Goal: Transaction & Acquisition: Subscribe to service/newsletter

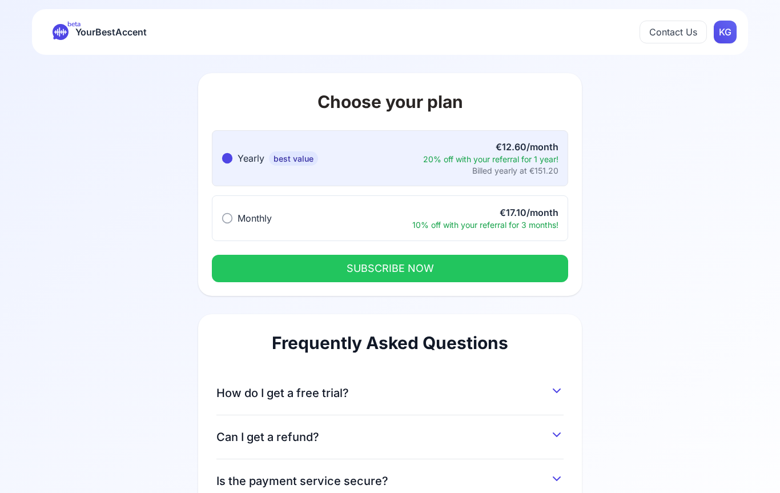
click at [231, 221] on circle at bounding box center [228, 219] width 10 height 10
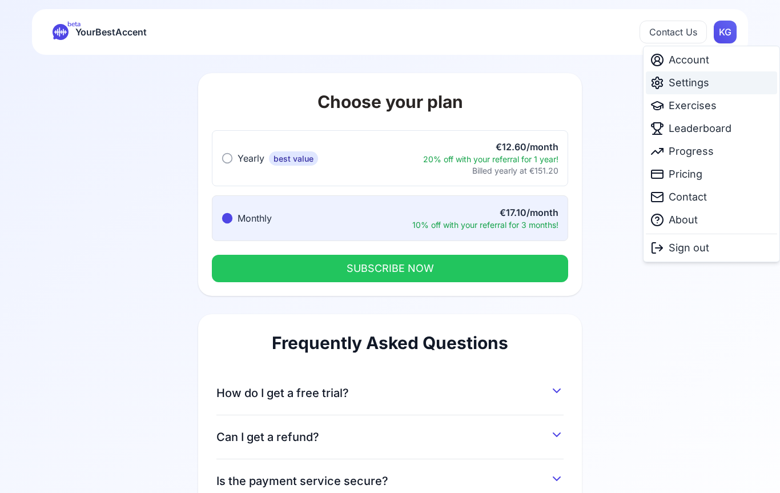
click at [700, 79] on span "Settings" at bounding box center [689, 83] width 41 height 16
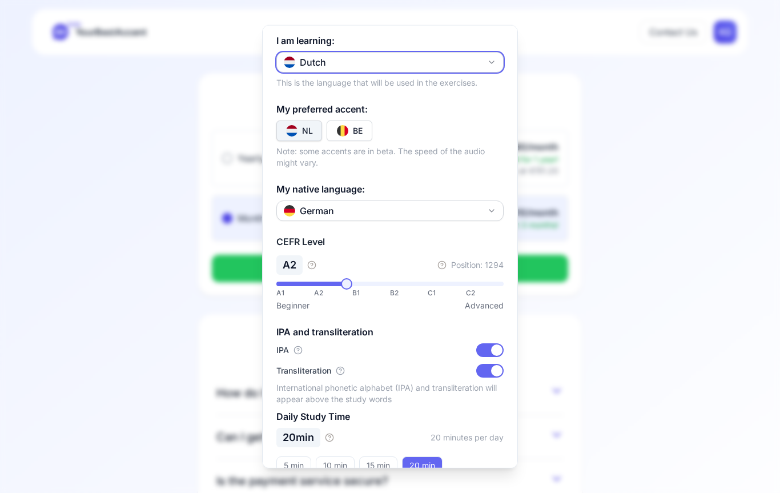
scroll to position [61, 0]
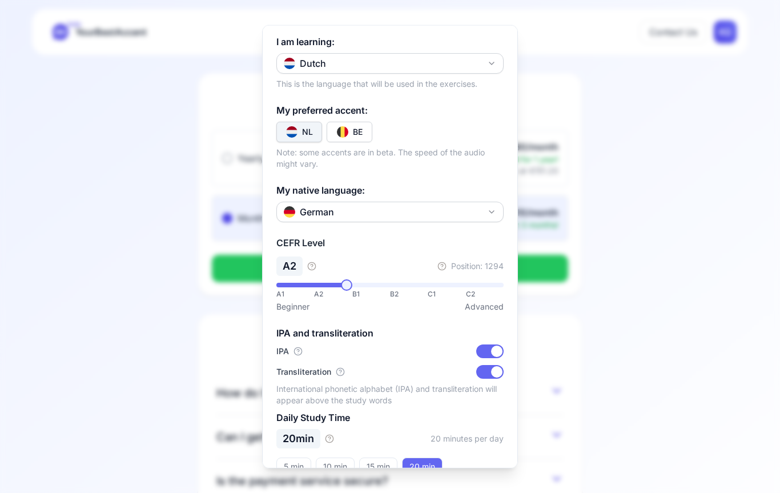
click at [698, 85] on div at bounding box center [390, 246] width 780 height 493
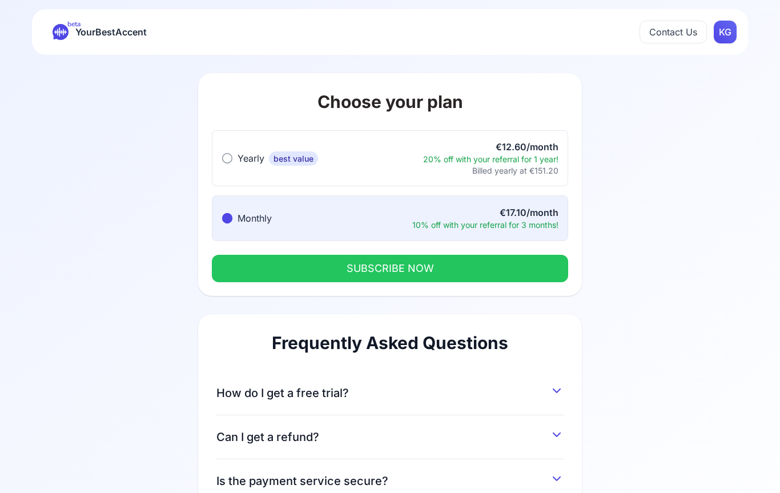
click at [542, 160] on div "20% off with your referral for 1 year!" at bounding box center [490, 159] width 135 height 11
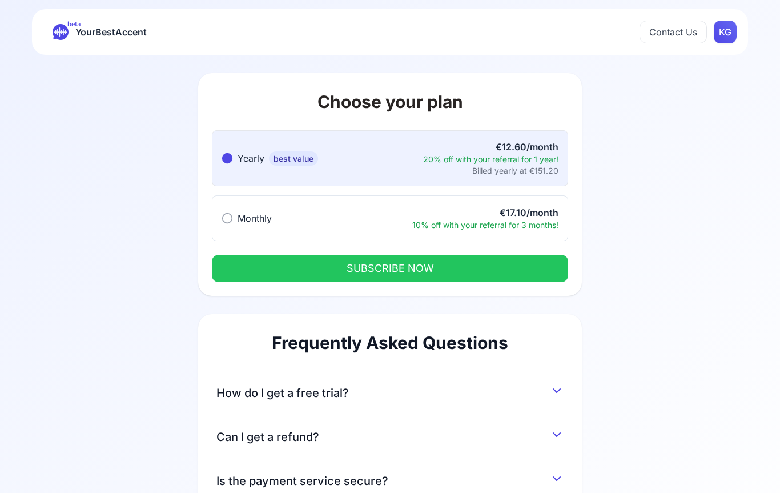
click at [513, 215] on div "€17.10/month" at bounding box center [485, 213] width 146 height 14
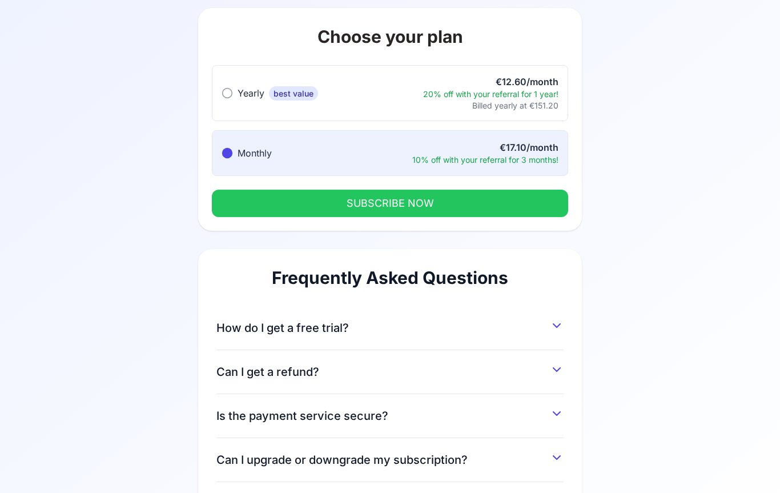
scroll to position [67, 0]
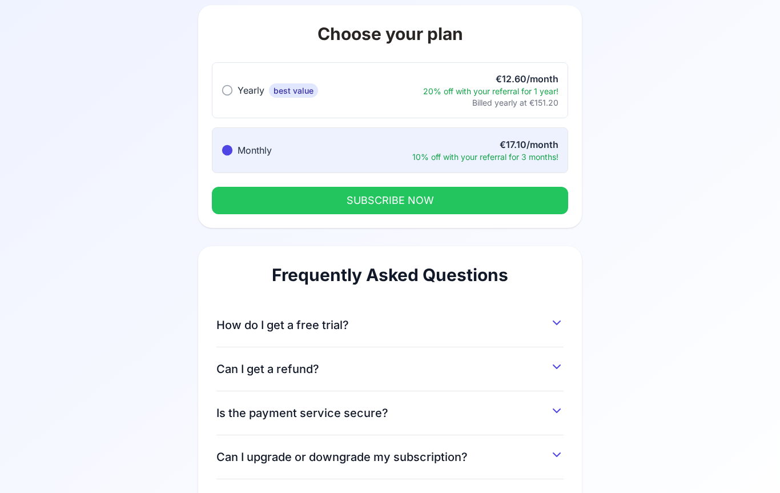
click at [280, 456] on span "Can I upgrade or downgrade my subscription?" at bounding box center [341, 457] width 251 height 16
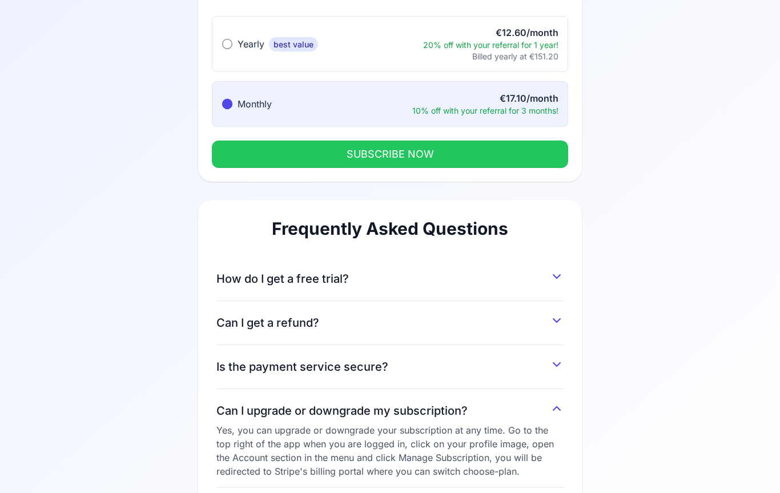
scroll to position [122, 0]
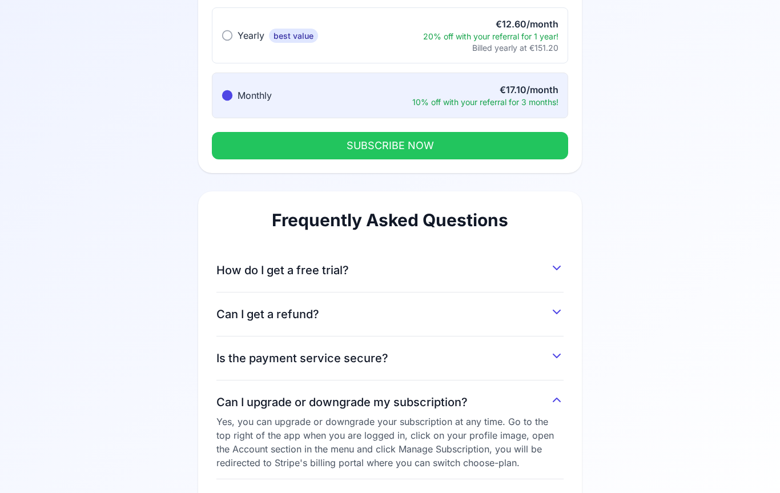
click at [336, 361] on span "Is the payment service secure?" at bounding box center [302, 359] width 172 height 16
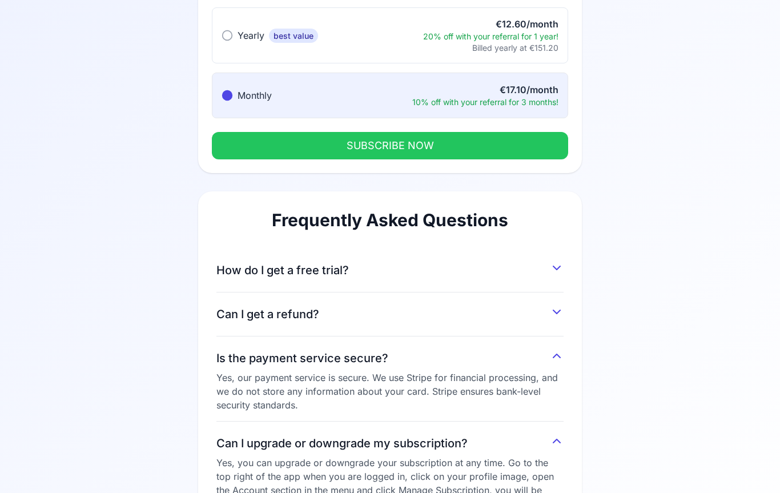
scroll to position [123, 0]
click at [359, 320] on button "Can I get a refund?" at bounding box center [389, 311] width 347 height 21
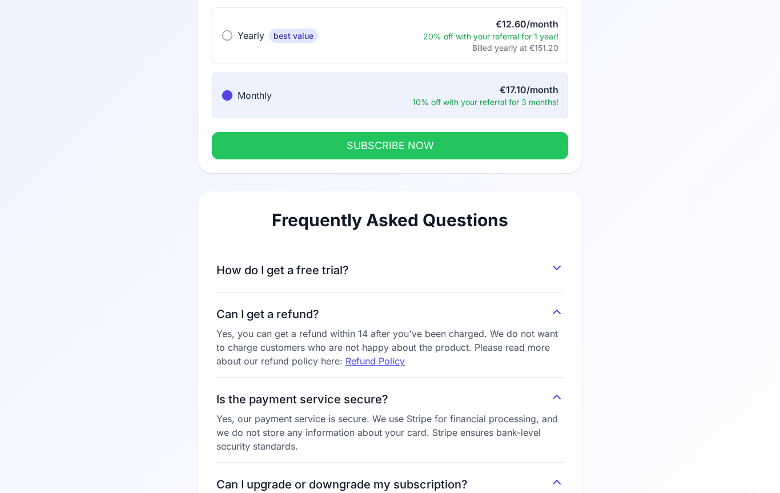
click at [430, 271] on button "How do I get a free trial?" at bounding box center [389, 267] width 347 height 21
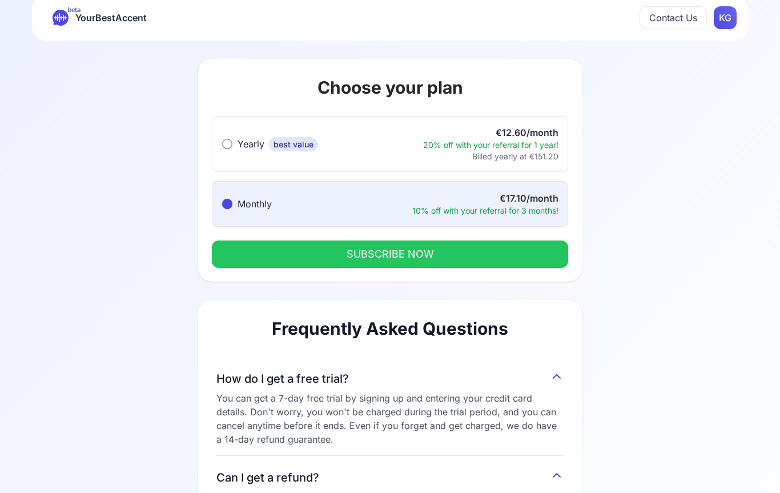
scroll to position [0, 0]
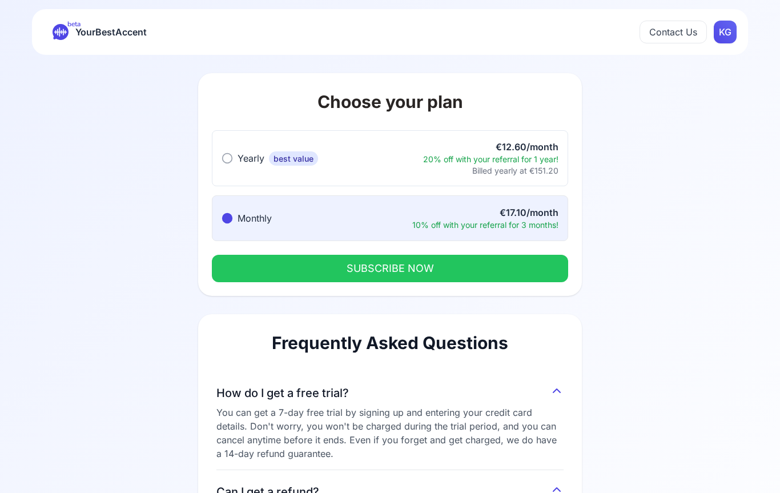
click at [98, 37] on span "YourBestAccent" at bounding box center [110, 32] width 71 height 16
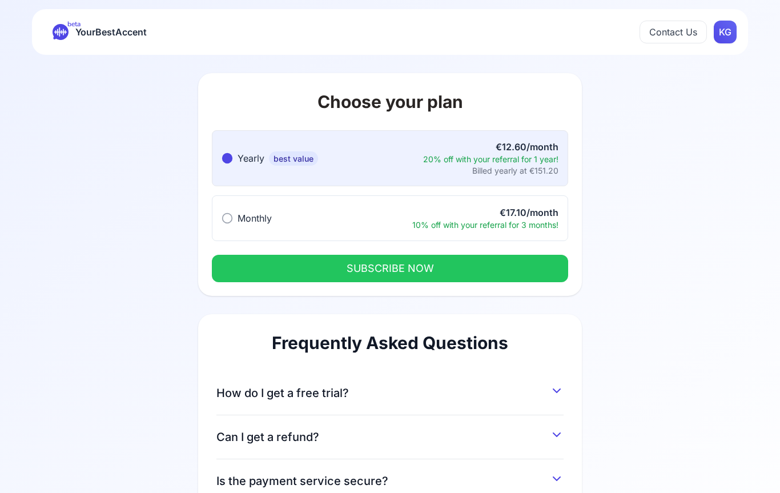
click at [414, 216] on div "€17.10/month" at bounding box center [485, 213] width 146 height 14
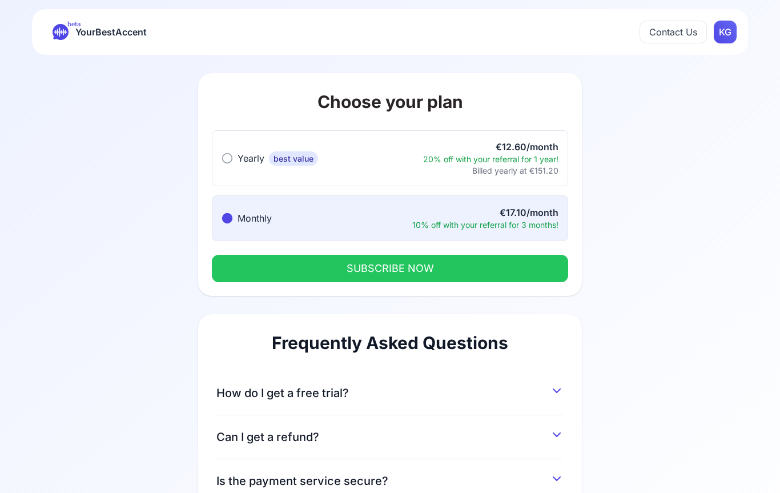
click at [393, 272] on button "SUBSCRIBE NOW" at bounding box center [390, 268] width 356 height 27
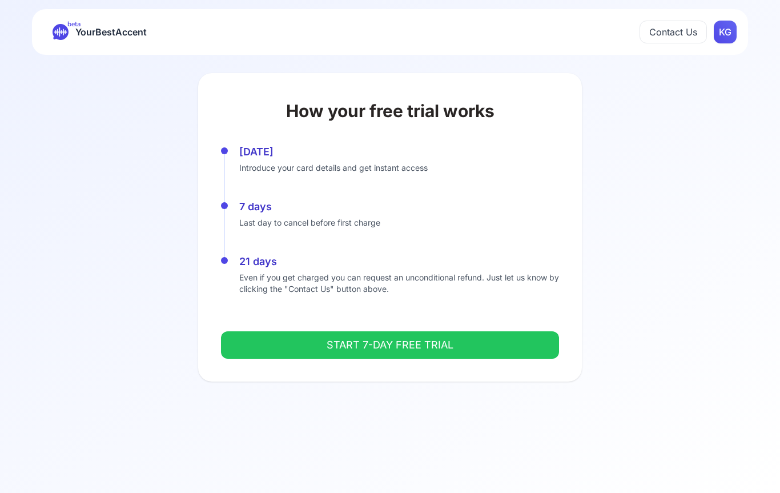
click at [330, 341] on button "START 7-DAY FREE TRIAL" at bounding box center [390, 344] width 338 height 27
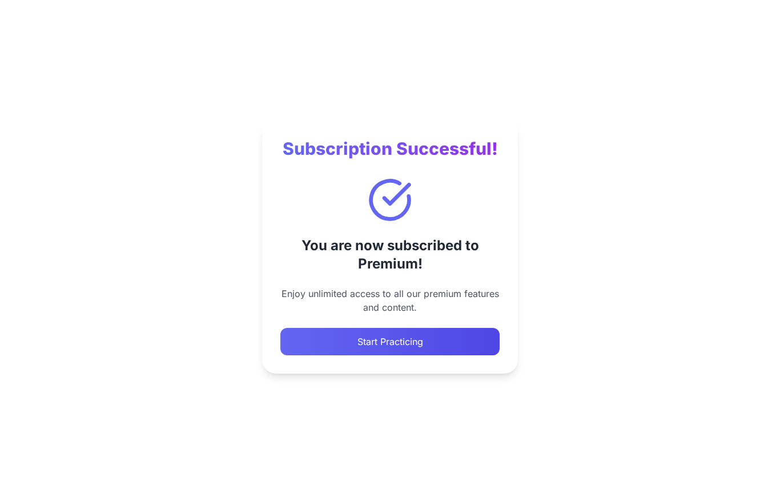
click at [465, 355] on button "Start Practicing" at bounding box center [389, 341] width 219 height 27
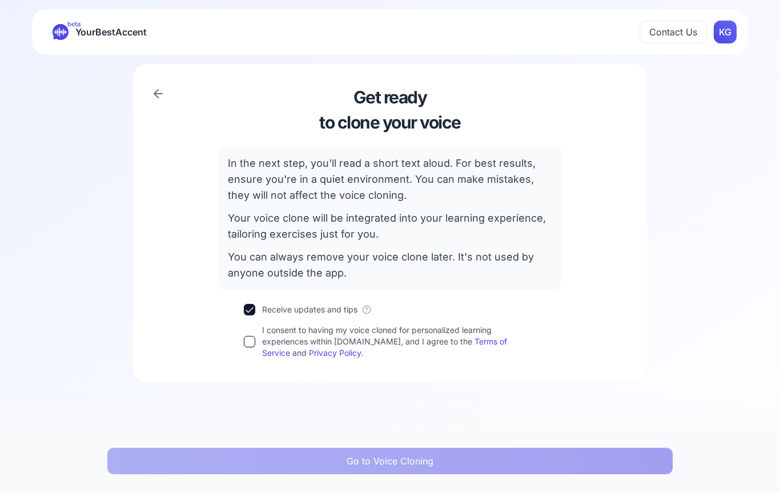
click at [255, 341] on button "I consent to having my voice cloned for personalized learning experiences withi…" at bounding box center [249, 341] width 11 height 11
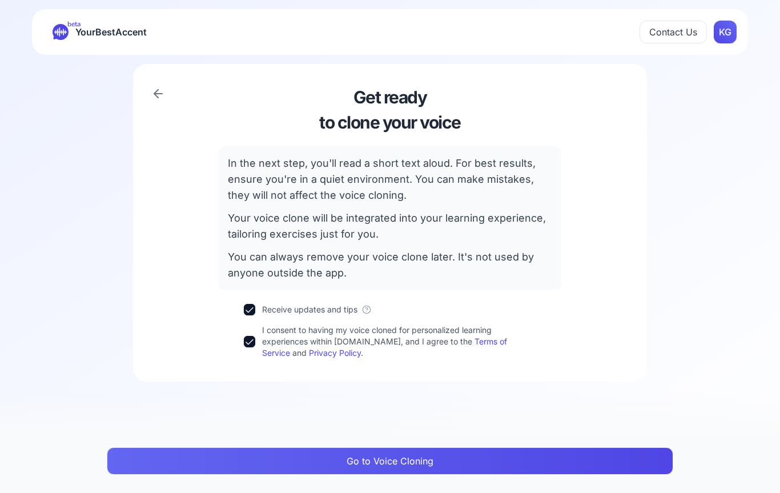
click at [437, 462] on button "Go to Voice Cloning" at bounding box center [390, 460] width 567 height 27
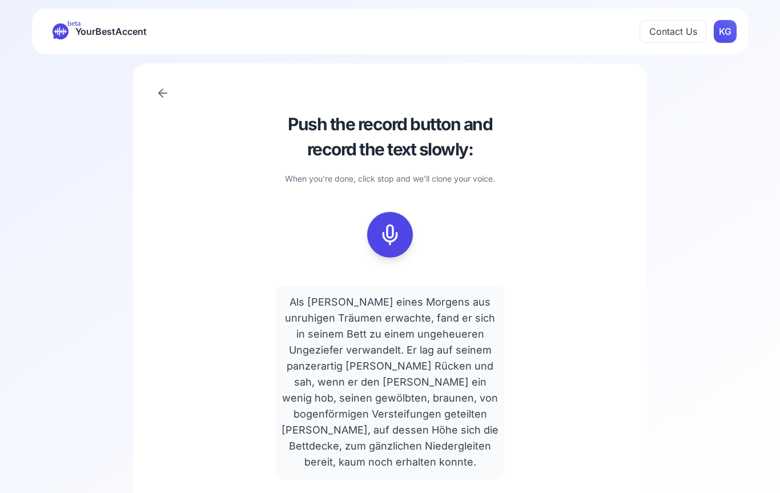
click at [389, 238] on icon at bounding box center [390, 235] width 23 height 23
click at [391, 228] on icon at bounding box center [390, 235] width 23 height 23
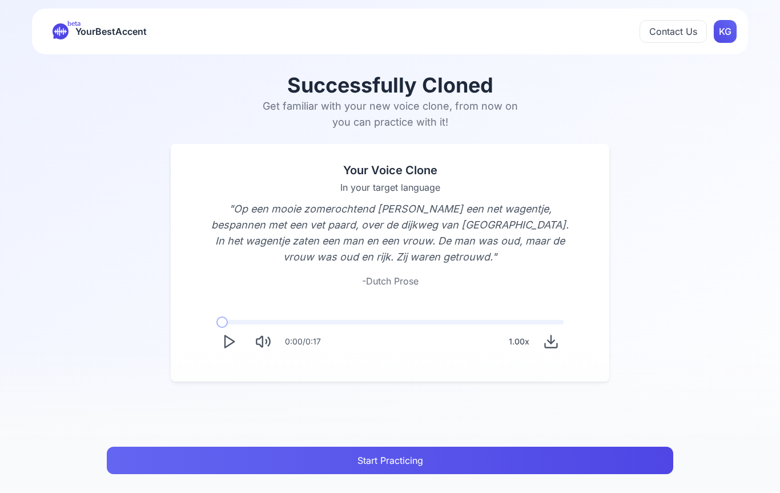
click at [232, 344] on icon "Play" at bounding box center [229, 342] width 16 height 16
click at [372, 474] on button "Start Practicing" at bounding box center [390, 460] width 567 height 27
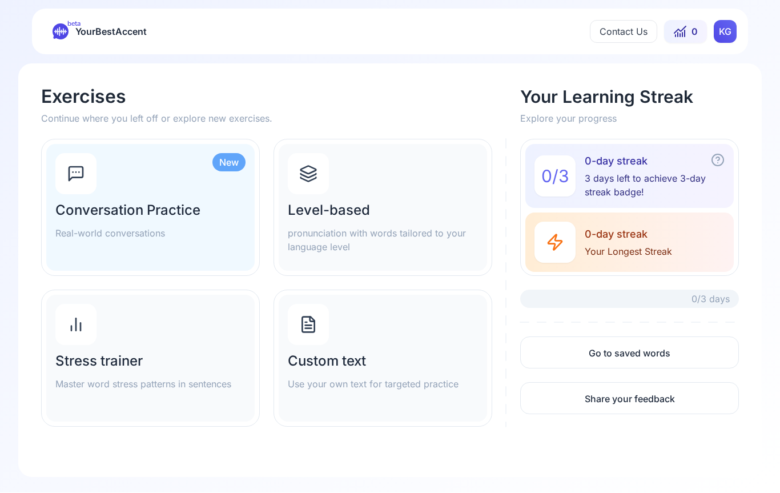
click at [154, 214] on h2 "Conversation Practice" at bounding box center [150, 211] width 190 height 18
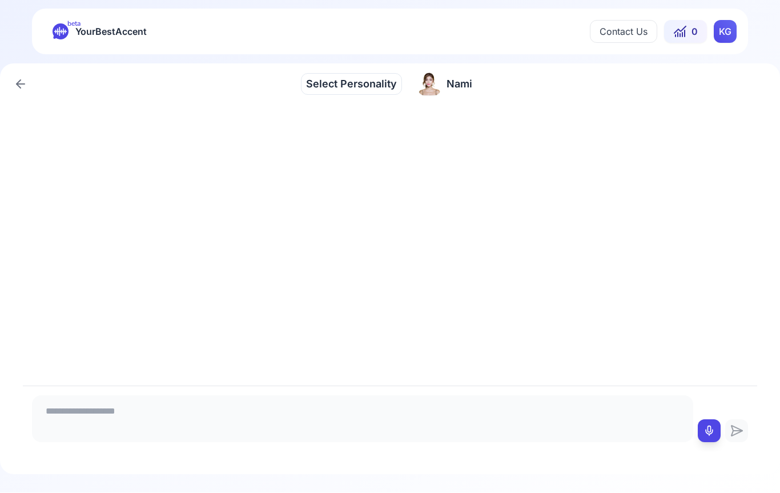
click at [376, 81] on span "Select Personality" at bounding box center [351, 85] width 91 height 16
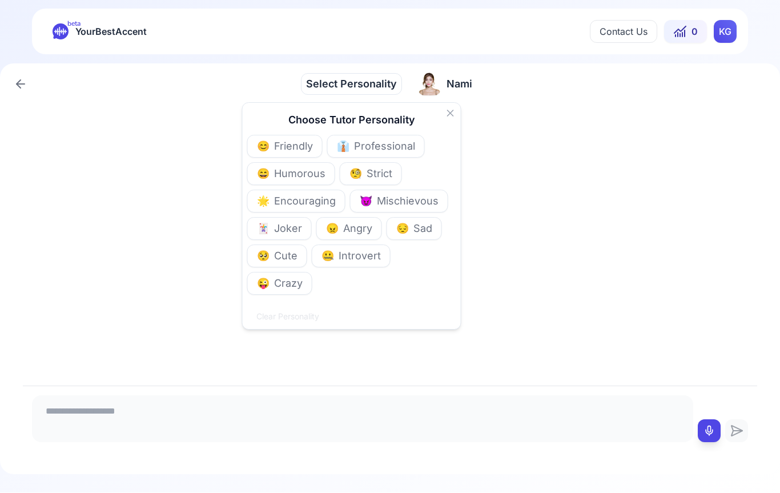
click at [450, 70] on div "[PERSON_NAME]" at bounding box center [445, 85] width 68 height 32
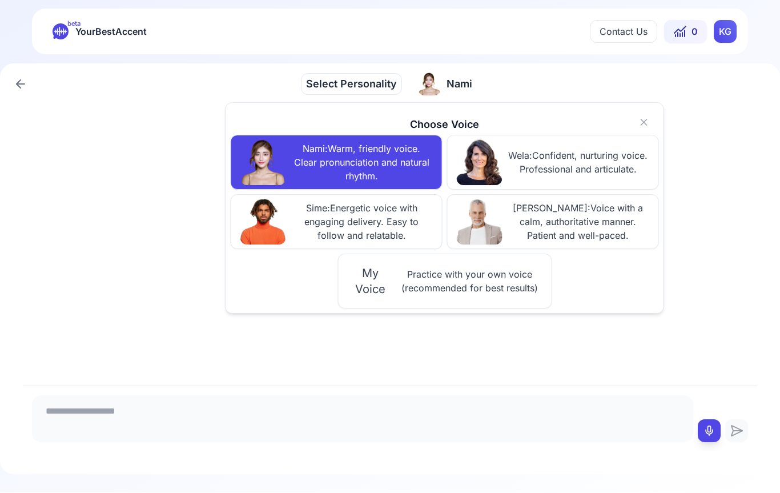
click at [492, 223] on img at bounding box center [480, 222] width 46 height 46
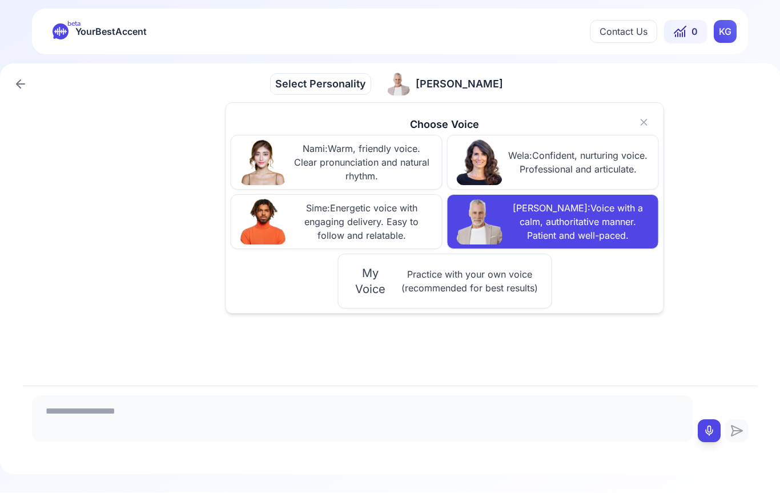
click at [489, 279] on span "Practice with your own voice (recommended for best results)" at bounding box center [469, 281] width 144 height 27
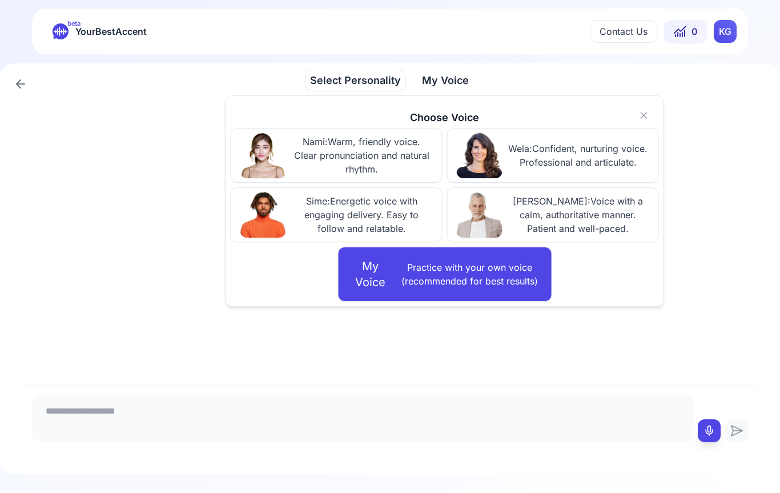
click at [647, 115] on icon at bounding box center [643, 115] width 11 height 11
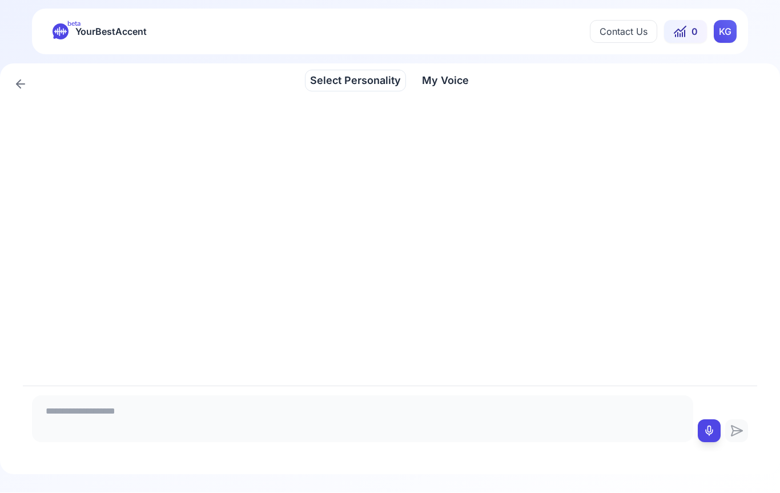
click at [308, 434] on textarea at bounding box center [363, 417] width 652 height 34
click at [440, 81] on span "My Voice" at bounding box center [445, 81] width 47 height 16
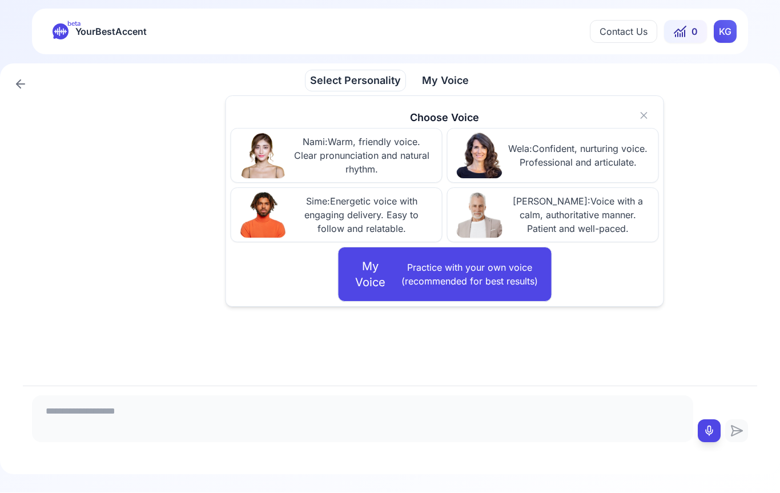
click at [376, 386] on div at bounding box center [390, 242] width 734 height 288
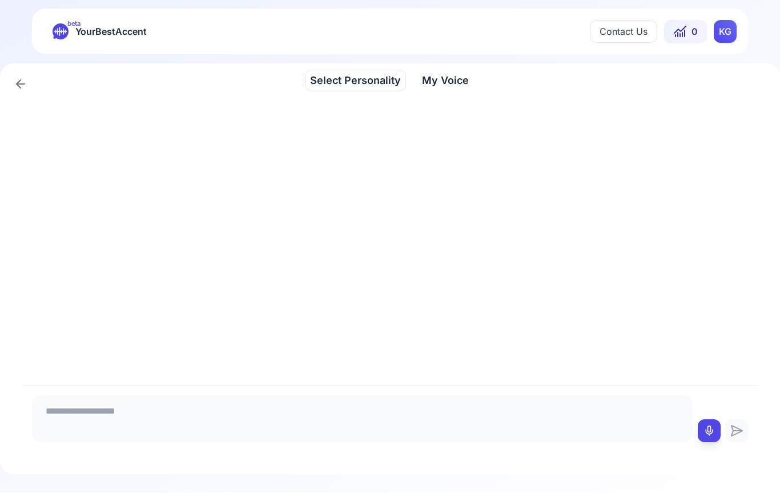
click at [710, 437] on icon at bounding box center [708, 430] width 11 height 11
click at [711, 437] on icon at bounding box center [708, 430] width 11 height 11
click at [706, 437] on icon at bounding box center [708, 430] width 11 height 11
click at [713, 437] on icon at bounding box center [708, 430] width 11 height 11
type textarea "**********"
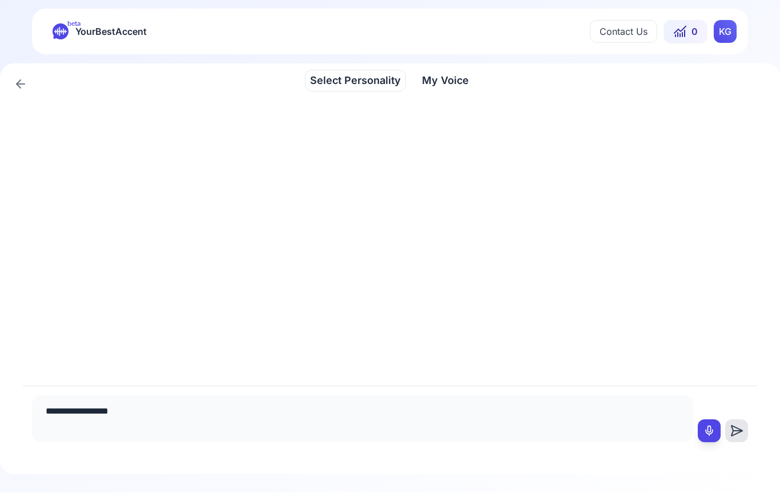
click at [734, 431] on icon at bounding box center [737, 431] width 9 height 0
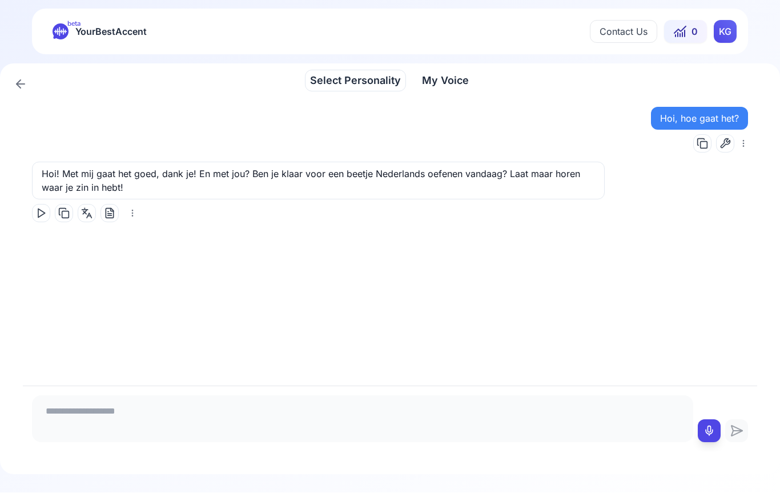
click at [39, 212] on icon at bounding box center [40, 213] width 11 height 11
click at [38, 216] on icon at bounding box center [40, 213] width 11 height 11
click at [449, 77] on span "My Voice" at bounding box center [445, 81] width 47 height 16
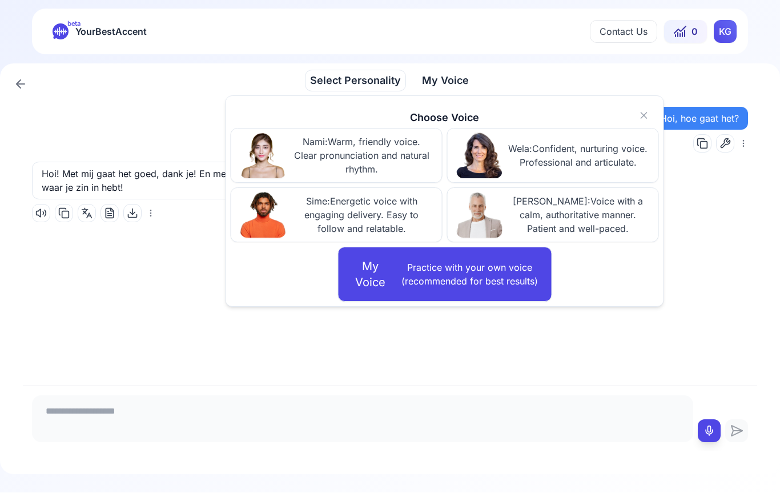
click at [509, 210] on span "[PERSON_NAME] : Voice with a calm, authoritative manner. Patient and well-paced." at bounding box center [578, 215] width 142 height 41
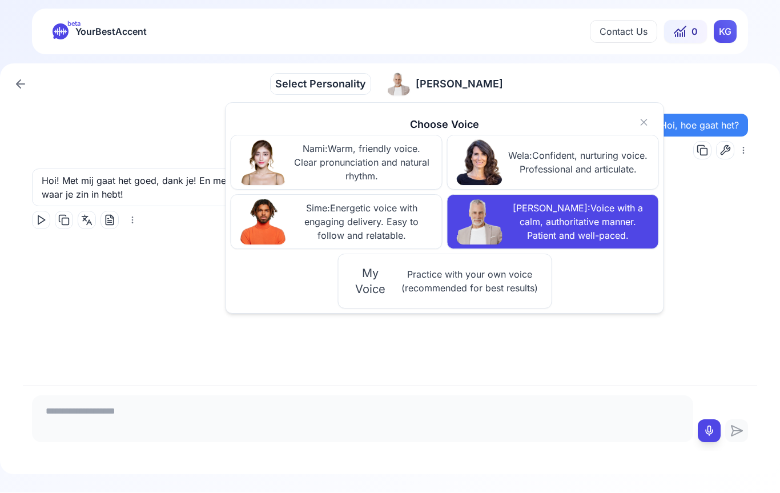
click at [368, 382] on div "Hoi, hoe gaat het? Hoi! Met mij gaat het goed, [PERSON_NAME]! En met jou? [PERS…" at bounding box center [390, 245] width 734 height 281
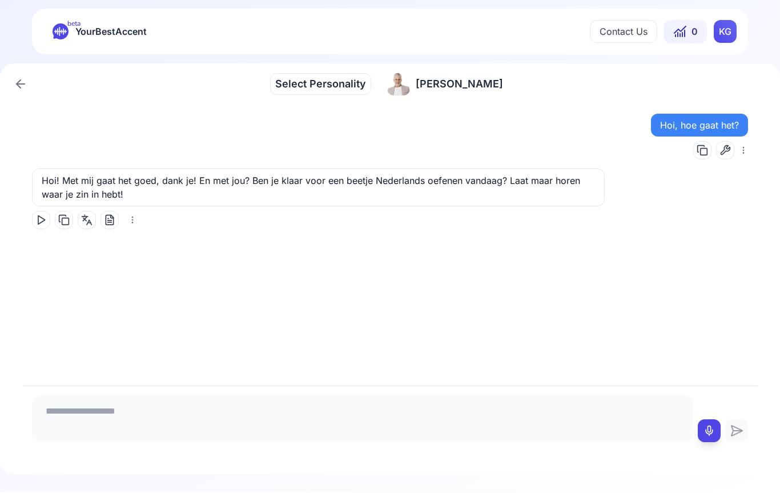
click at [38, 220] on icon at bounding box center [40, 220] width 11 height 11
click at [18, 77] on link at bounding box center [20, 84] width 23 height 23
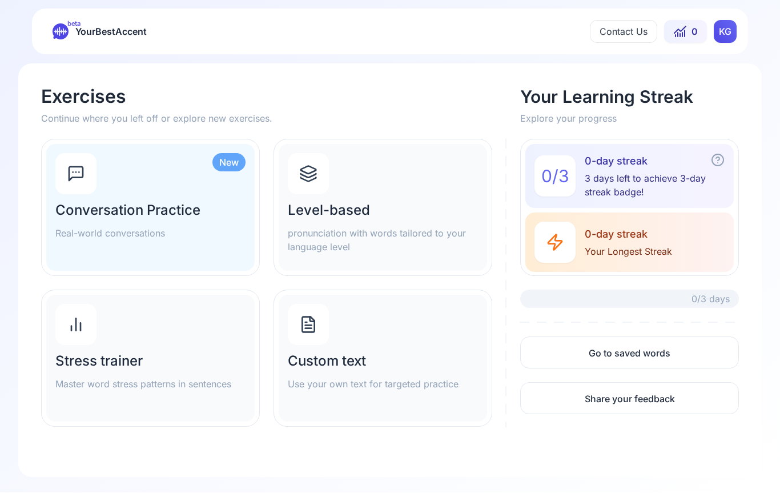
click at [372, 216] on h2 "Level-based" at bounding box center [383, 211] width 190 height 18
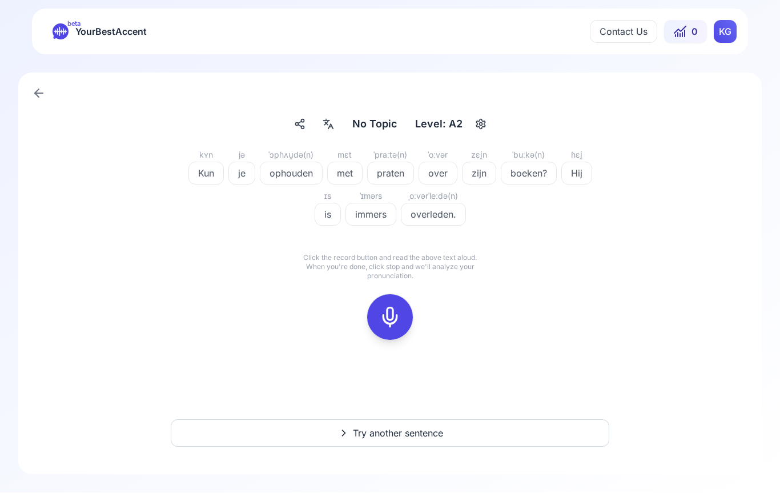
click at [485, 122] on icon "button" at bounding box center [481, 124] width 14 height 11
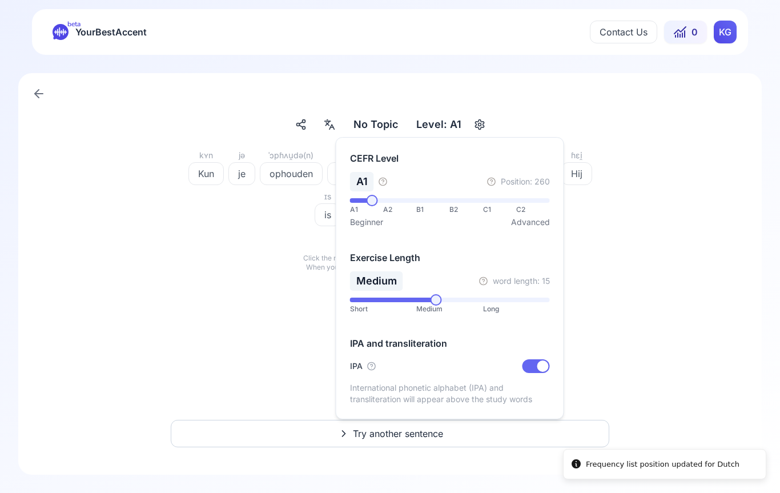
click at [657, 301] on div "kʏn Kun jə je ˈɔpɦʌu̯də(n) ophouden mɛt met ˈpraːtə(n) praten ˈoːvər over zɛi̯n…" at bounding box center [390, 251] width 689 height 206
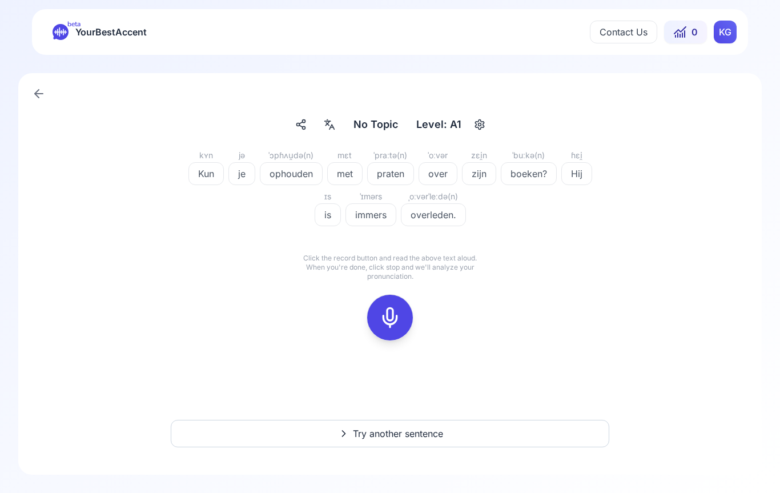
click at [379, 118] on span "No Topic" at bounding box center [375, 124] width 45 height 16
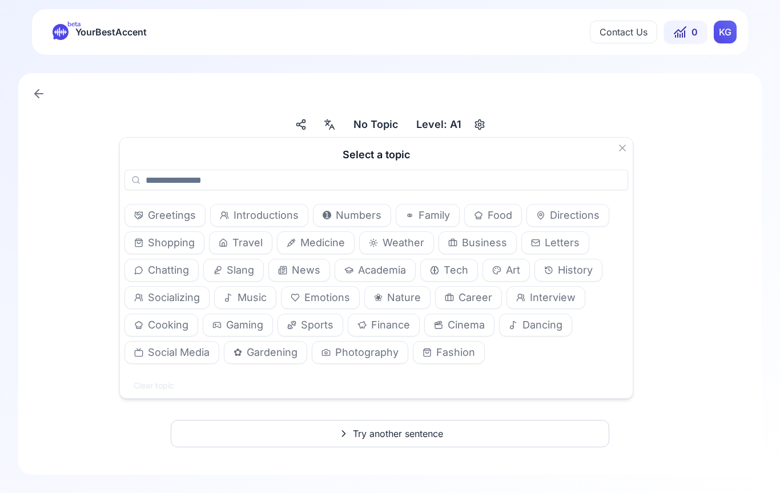
click at [183, 215] on span "Greetings" at bounding box center [172, 215] width 48 height 16
click at [624, 108] on div "No Topic No Topic Level: A1 kʏn Kun jə je ˈɔpɦʌu̯də(n) ophouden mɛt met ˈpraːtə…" at bounding box center [389, 273] width 743 height 401
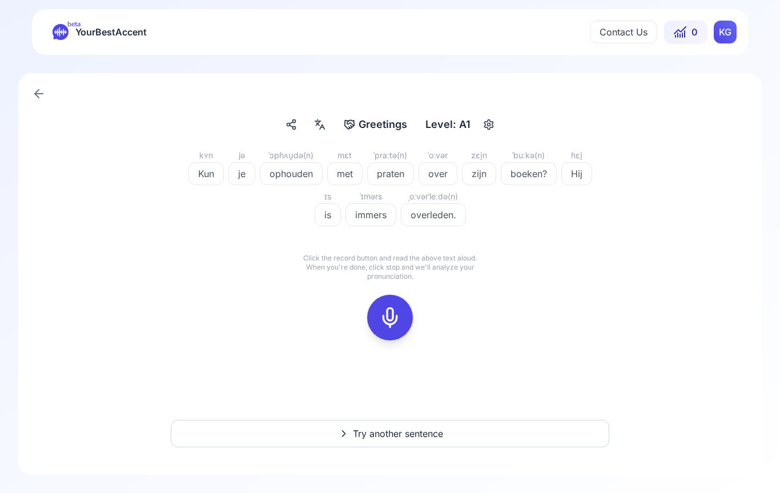
click at [36, 94] on icon at bounding box center [39, 94] width 8 height 0
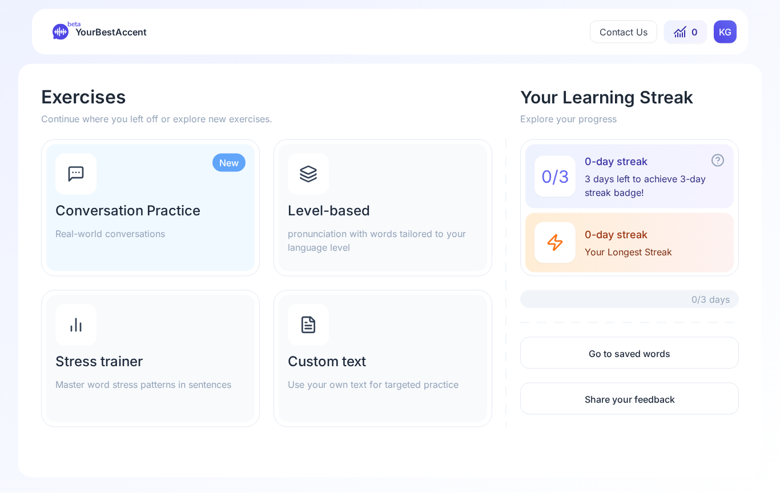
click at [419, 219] on div "Level-based pronunciation with words tailored to your language level" at bounding box center [383, 228] width 190 height 53
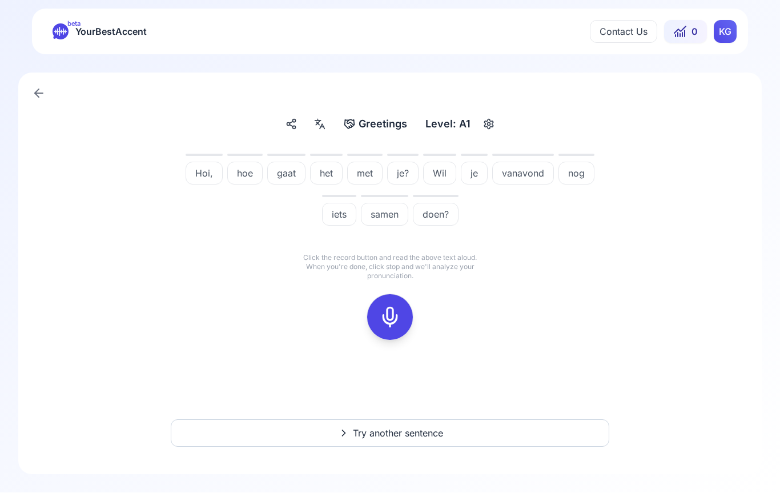
click at [399, 329] on div at bounding box center [389, 318] width 27 height 46
click at [392, 319] on icon at bounding box center [390, 317] width 23 height 23
click at [395, 313] on icon at bounding box center [390, 317] width 23 height 23
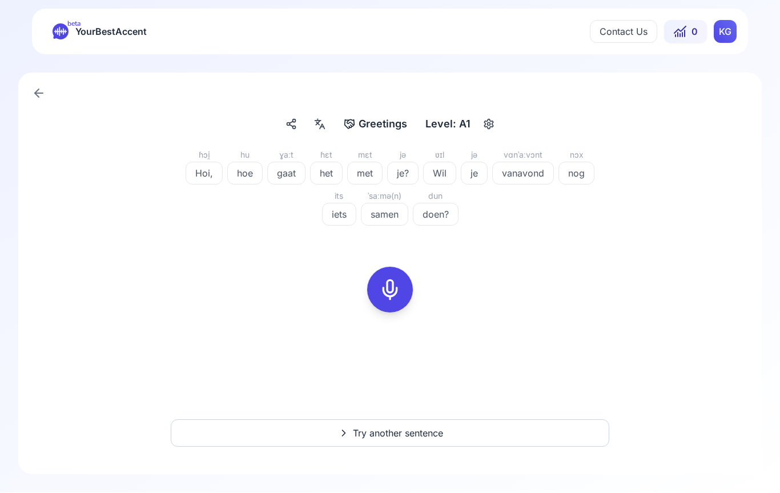
scroll to position [1, 0]
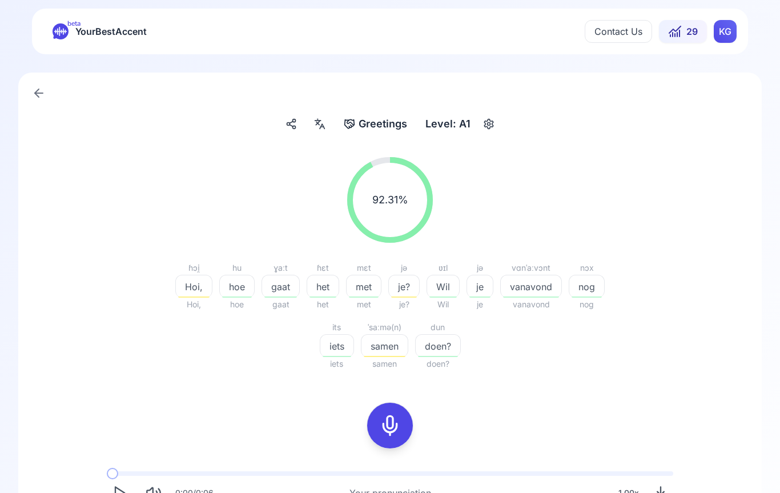
click at [122, 485] on icon "Play" at bounding box center [119, 493] width 16 height 16
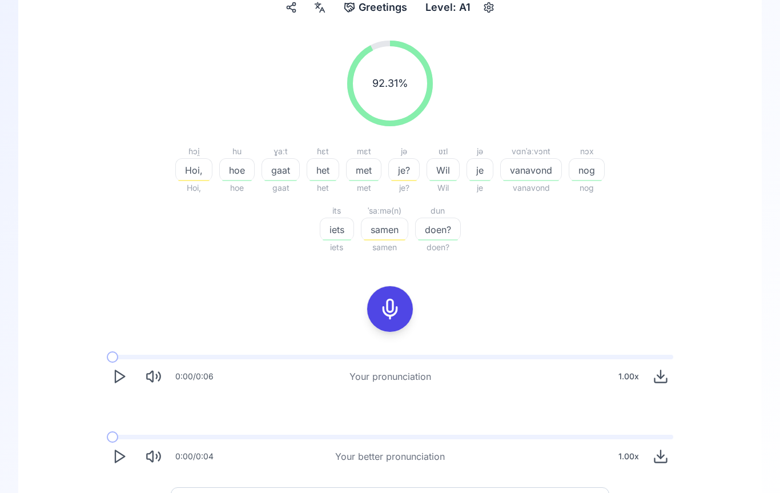
scroll to position [118, 0]
click at [116, 459] on polygon "Play" at bounding box center [119, 456] width 9 height 12
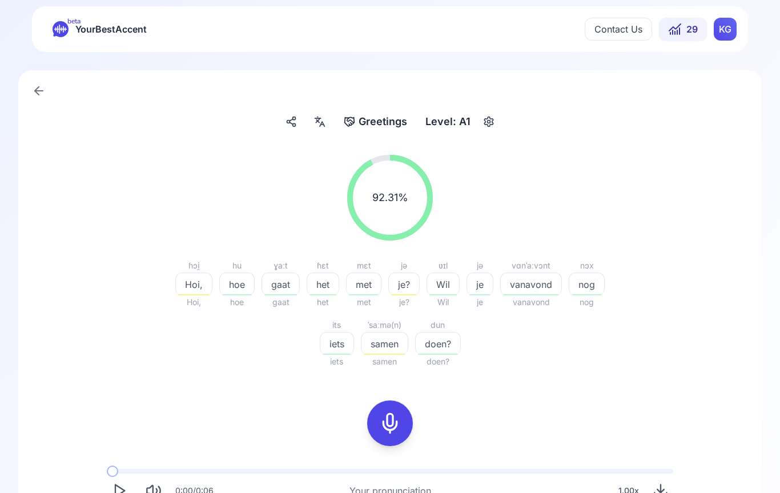
scroll to position [2, 0]
click at [387, 200] on span "92.31 %" at bounding box center [390, 198] width 36 height 16
click at [399, 199] on span "92.31 %" at bounding box center [390, 198] width 36 height 16
